Goal: Transaction & Acquisition: Book appointment/travel/reservation

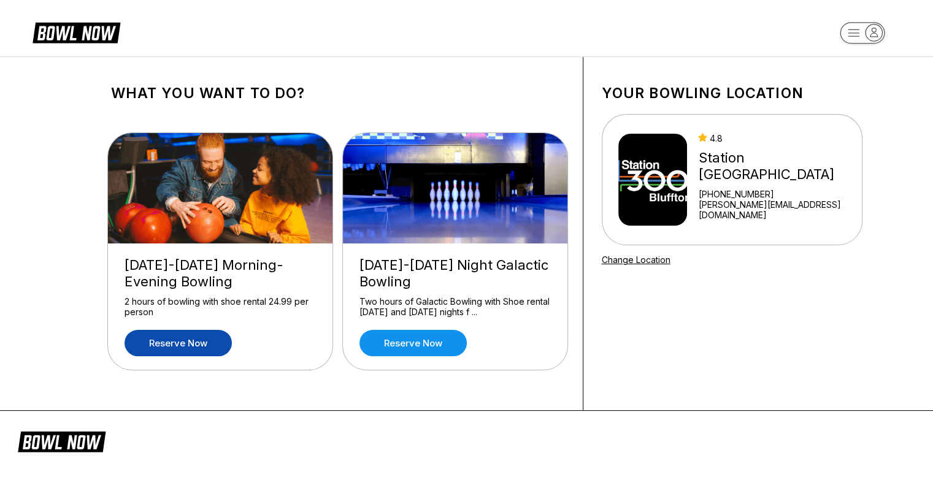
click at [204, 345] on link "Reserve now" at bounding box center [178, 343] width 107 height 26
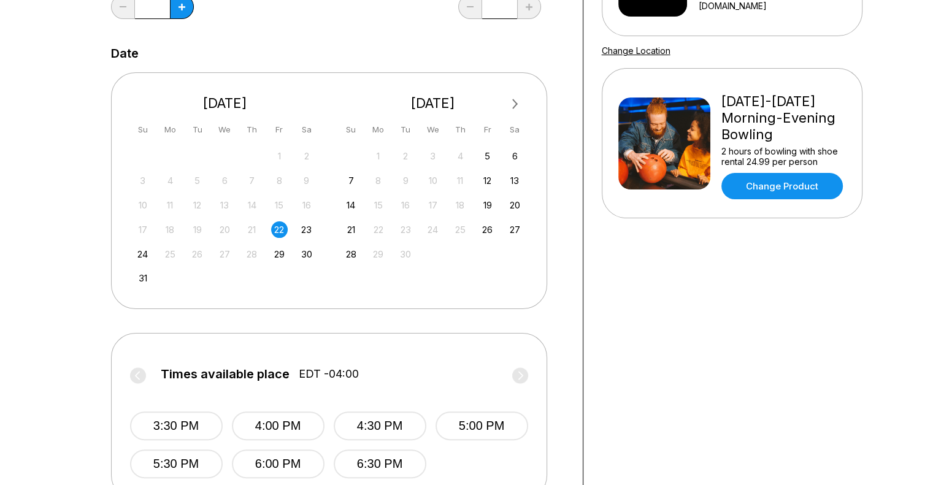
scroll to position [184, 0]
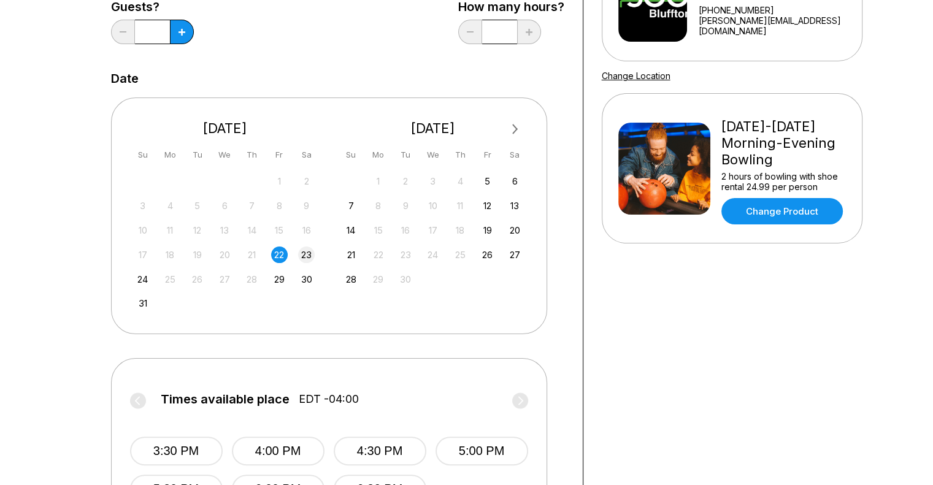
click at [310, 250] on div "23" at bounding box center [306, 255] width 17 height 17
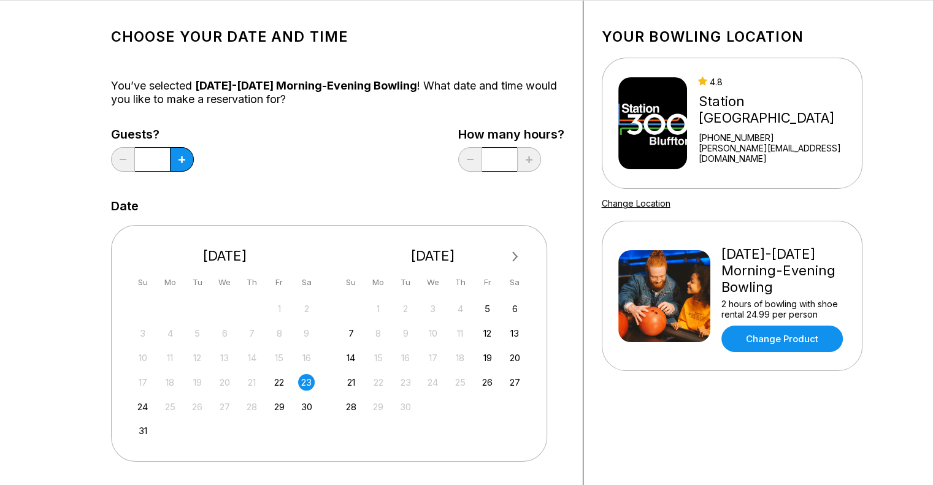
scroll to position [0, 0]
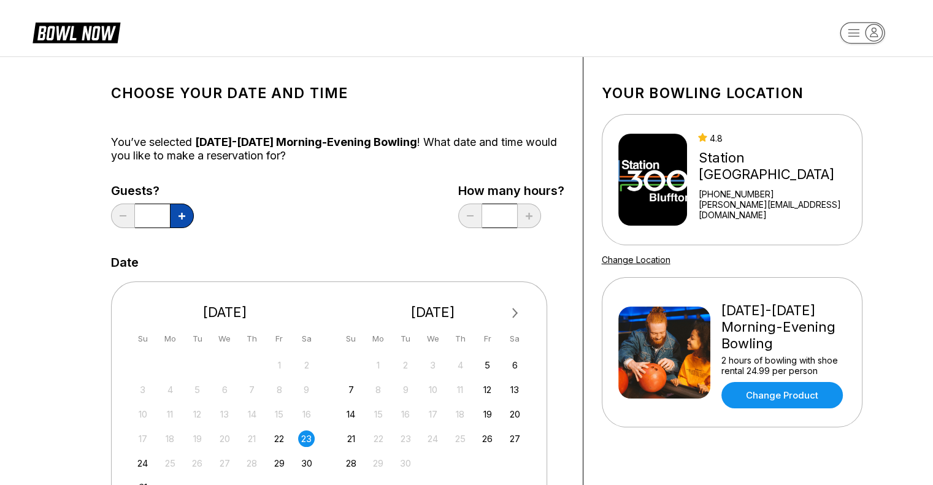
click at [190, 215] on button at bounding box center [182, 216] width 24 height 25
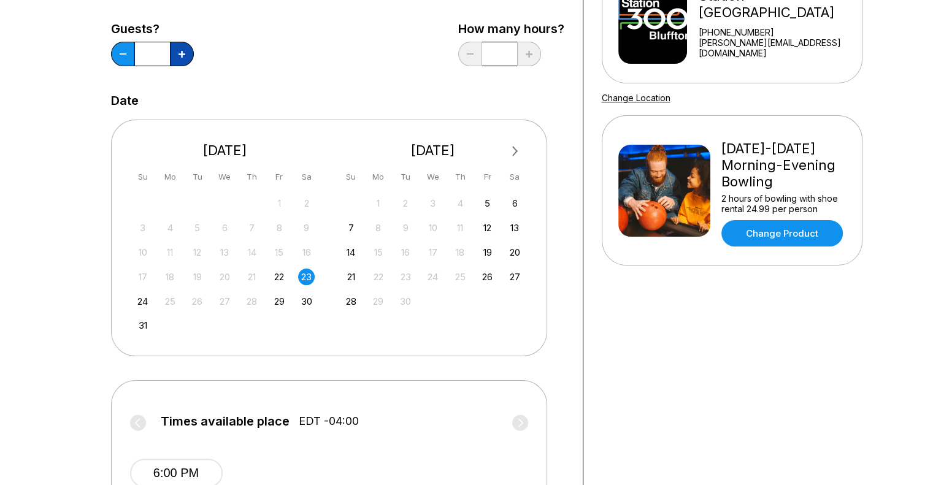
scroll to position [123, 0]
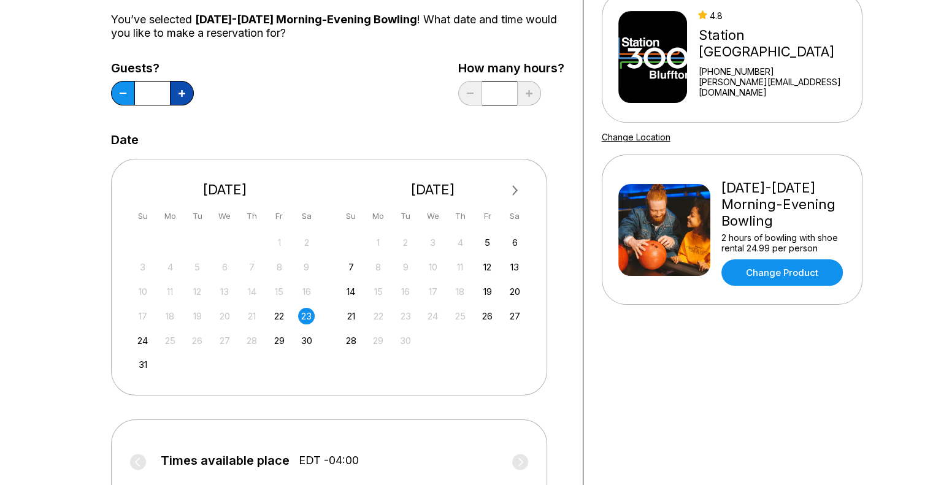
click at [189, 85] on button at bounding box center [182, 93] width 24 height 25
click at [174, 88] on button at bounding box center [182, 93] width 24 height 25
type input "*"
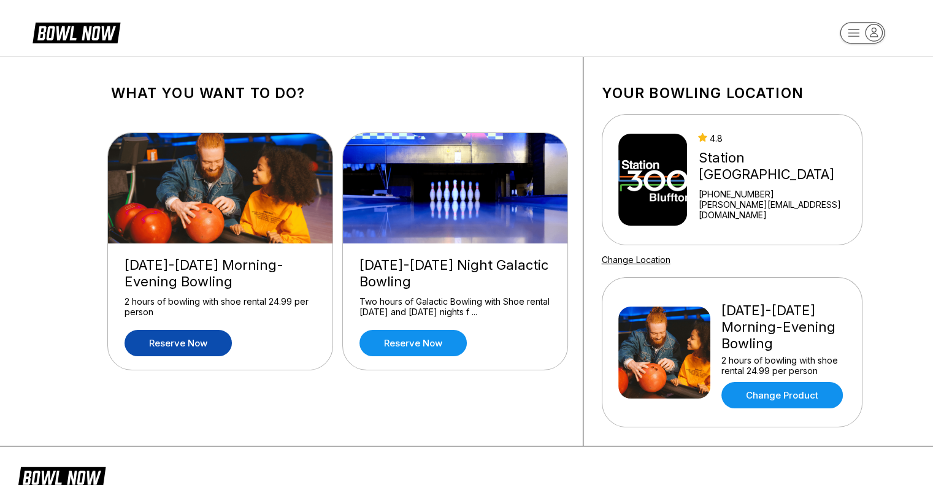
scroll to position [0, 0]
